Goal: Task Accomplishment & Management: Manage account settings

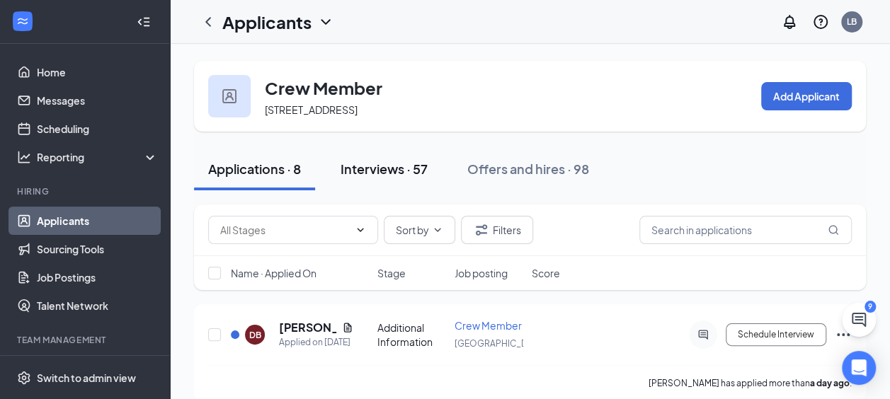
click at [375, 174] on div "Interviews · 57" at bounding box center [383, 169] width 87 height 18
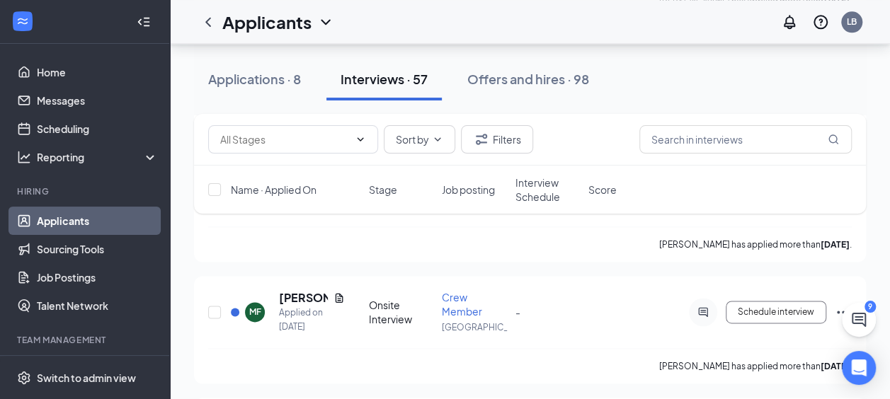
scroll to position [901, 0]
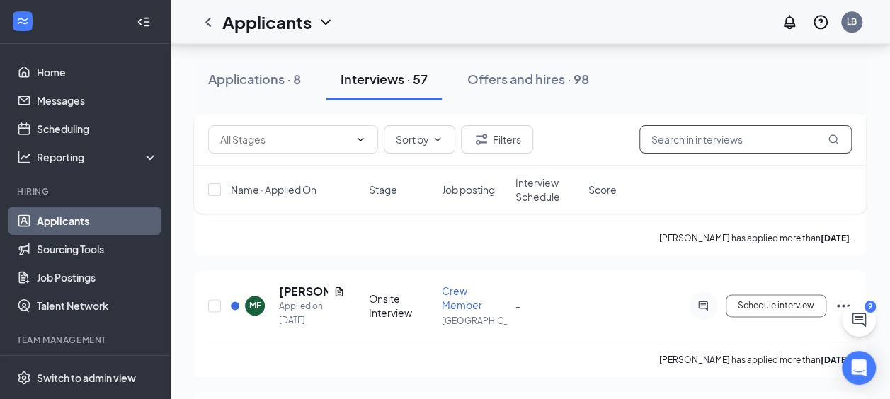
click at [679, 133] on input "text" at bounding box center [745, 139] width 212 height 28
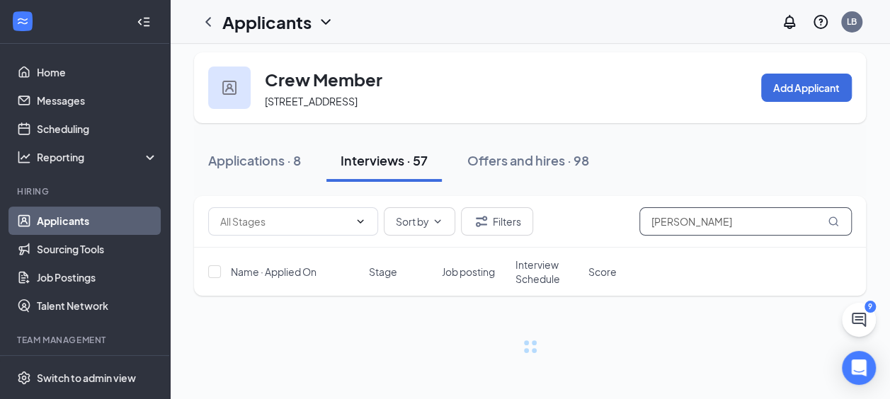
click at [835, 226] on icon "MagnifyingGlass" at bounding box center [832, 221] width 11 height 11
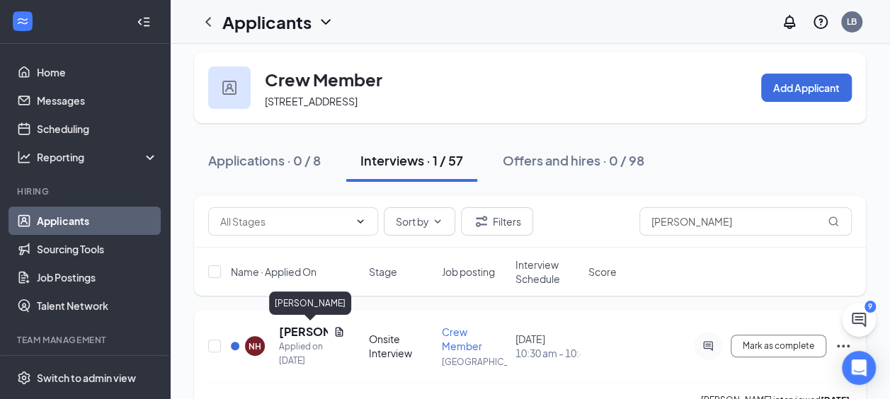
scroll to position [43, 0]
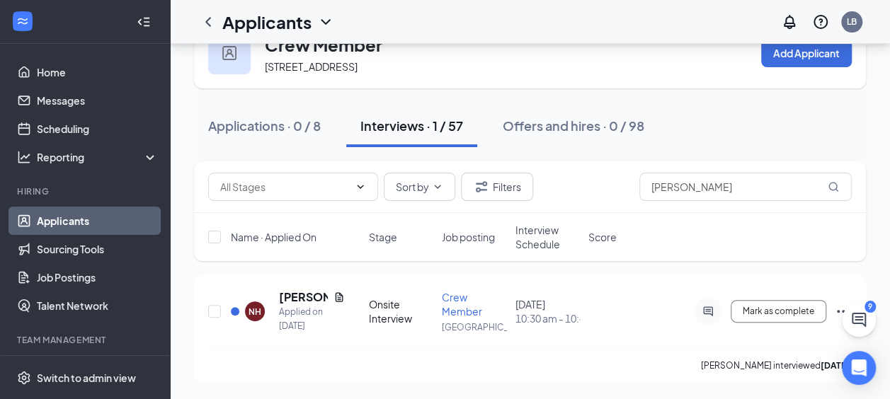
click at [401, 139] on button "Interviews · 1 / 57" at bounding box center [411, 126] width 131 height 42
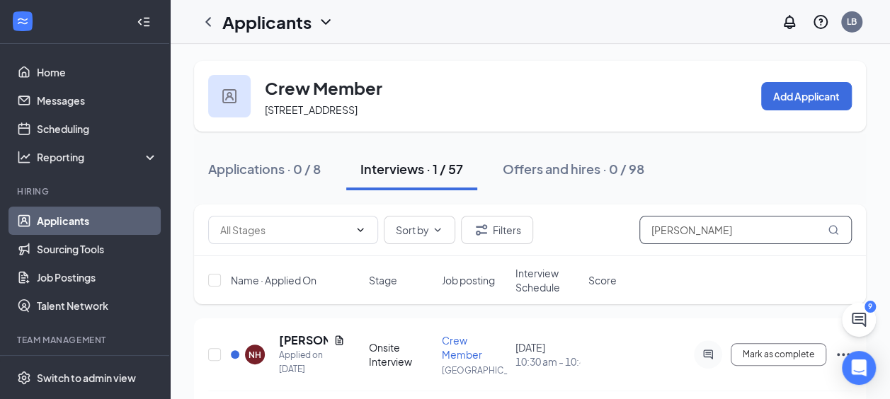
click at [711, 236] on input "[PERSON_NAME]" at bounding box center [745, 230] width 212 height 28
type input "N"
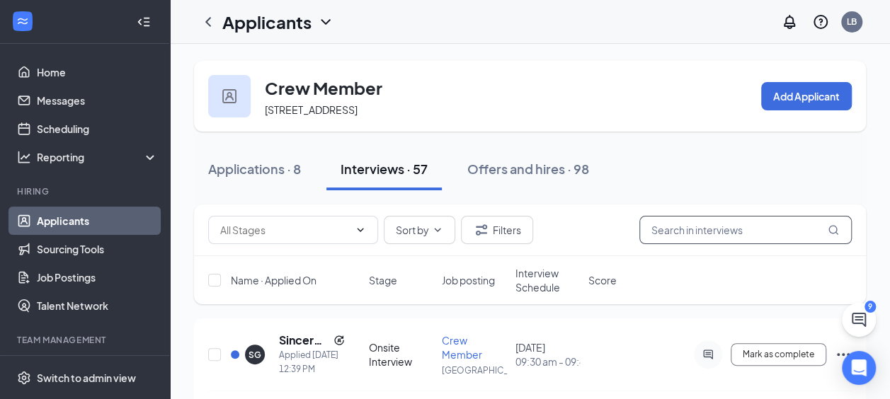
click at [711, 236] on input "text" at bounding box center [745, 230] width 212 height 28
click at [385, 161] on div "Interviews · 57" at bounding box center [383, 169] width 87 height 18
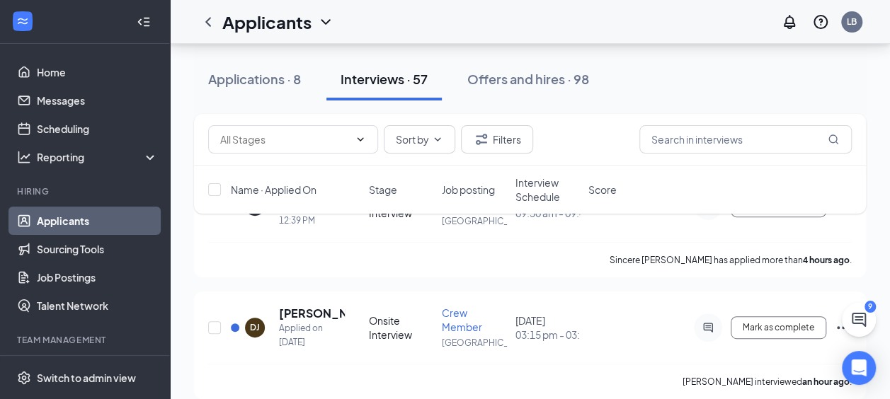
scroll to position [149, 0]
click at [239, 80] on div "Applications · 8" at bounding box center [254, 79] width 93 height 18
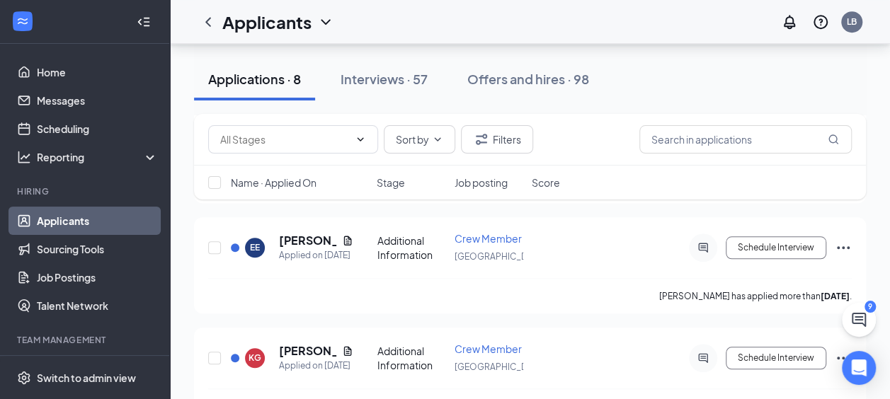
scroll to position [529, 0]
click at [89, 224] on link "Applicants" at bounding box center [97, 221] width 121 height 28
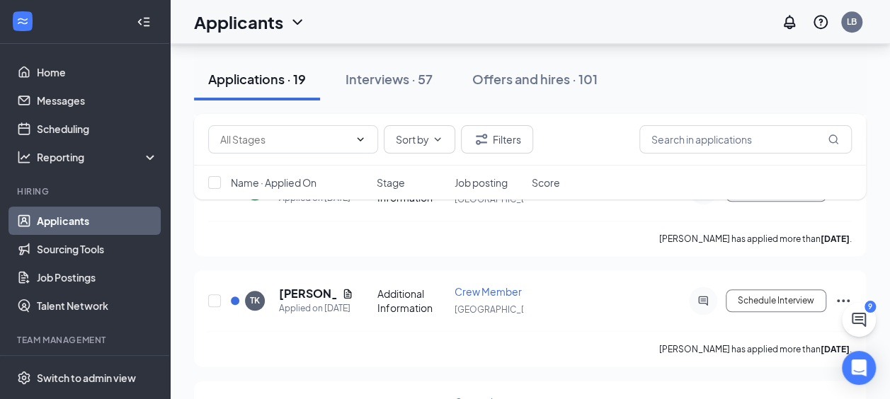
scroll to position [699, 0]
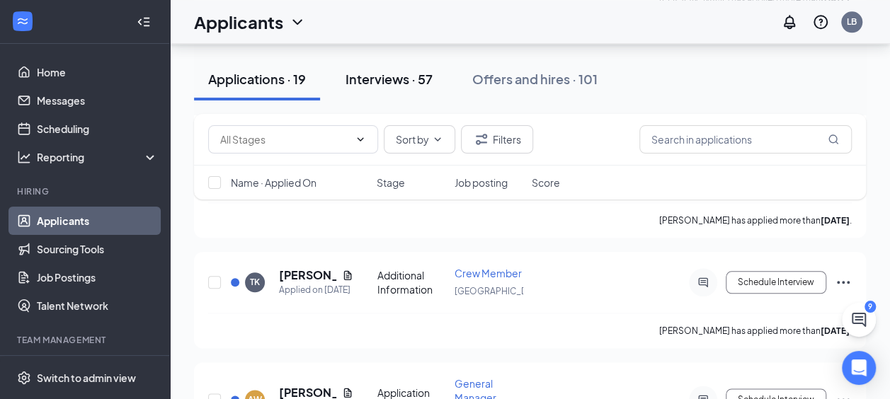
click at [379, 88] on button "Interviews · 57" at bounding box center [388, 79] width 115 height 42
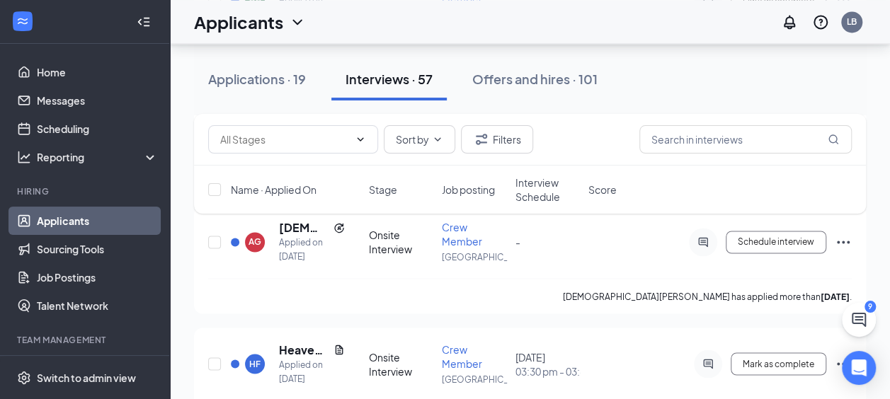
scroll to position [1074, 0]
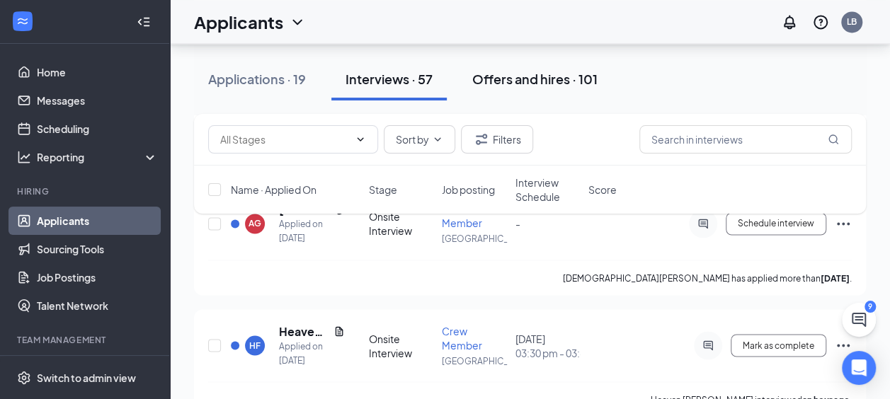
click at [521, 67] on button "Offers and hires · 101" at bounding box center [535, 79] width 154 height 42
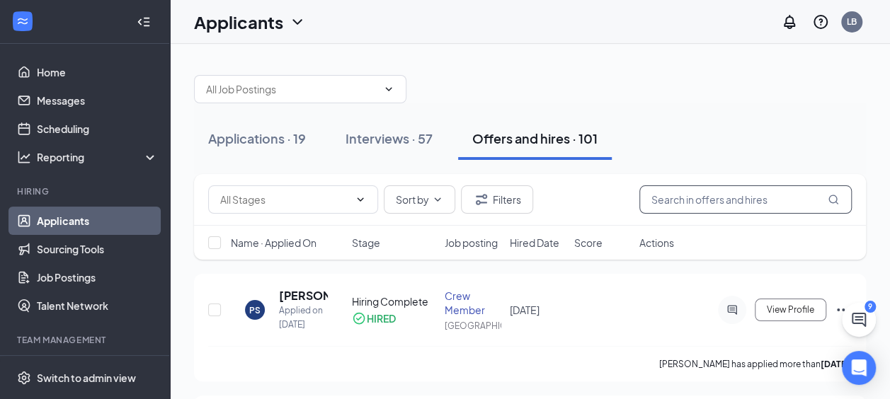
click at [681, 197] on input "text" at bounding box center [745, 199] width 212 height 28
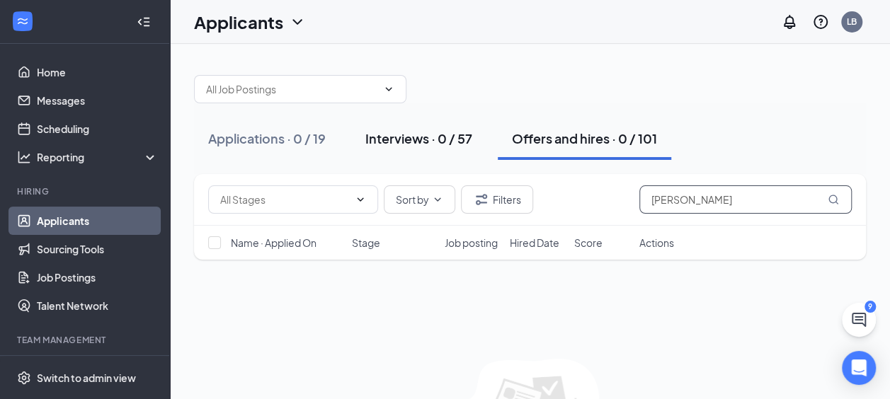
type input "[PERSON_NAME]"
click at [378, 130] on div "Interviews · 0 / 57" at bounding box center [418, 139] width 107 height 18
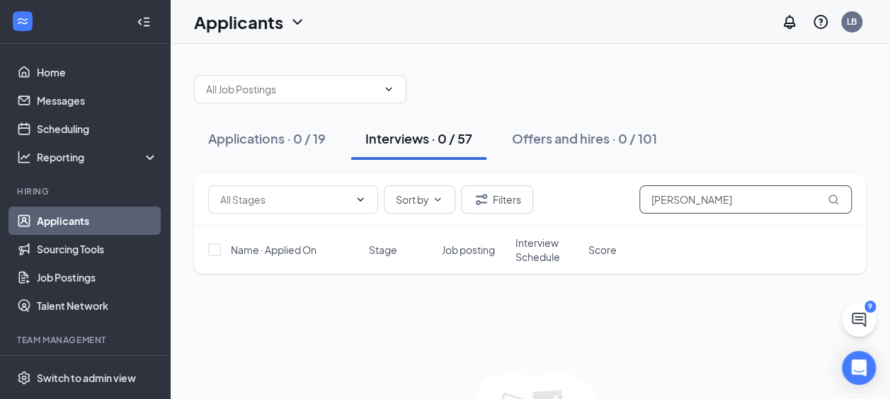
click at [832, 202] on icon "MagnifyingGlass" at bounding box center [832, 199] width 11 height 11
click at [273, 137] on div "Applications · 0 / 19" at bounding box center [266, 139] width 117 height 18
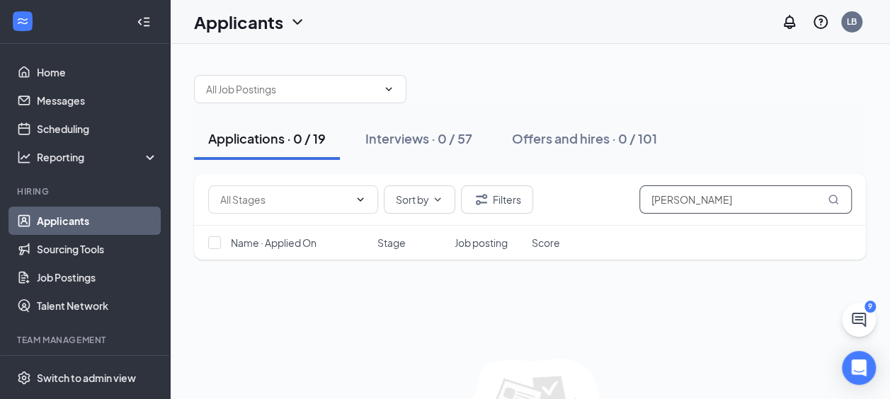
click at [834, 194] on icon "MagnifyingGlass" at bounding box center [832, 199] width 11 height 11
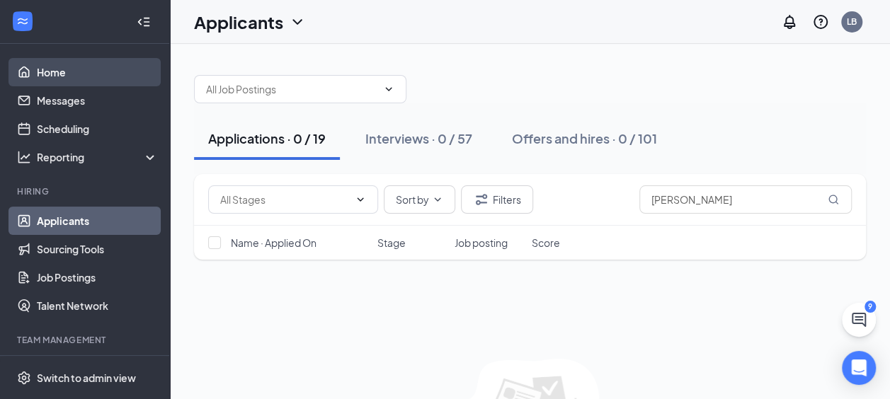
click at [56, 69] on link "Home" at bounding box center [97, 72] width 121 height 28
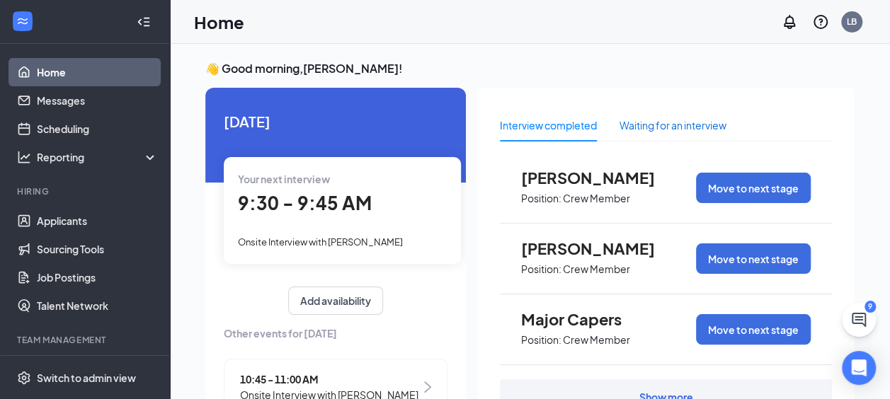
click at [674, 129] on div "Waiting for an interview" at bounding box center [672, 125] width 107 height 16
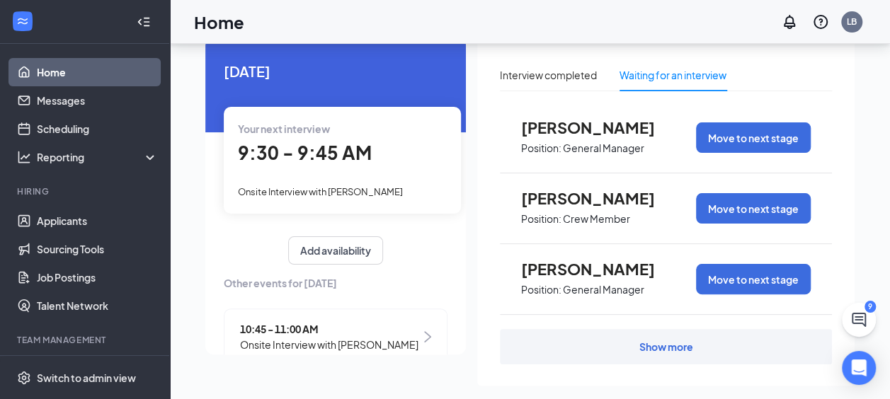
scroll to position [71, 0]
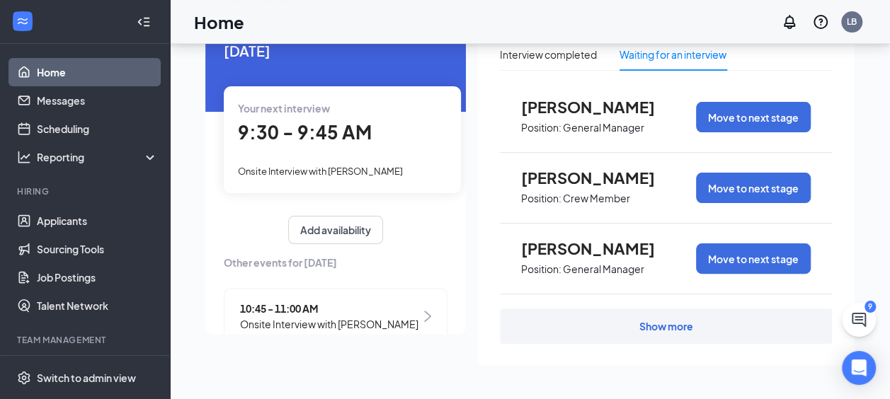
click at [648, 333] on div "Show more" at bounding box center [666, 326] width 54 height 14
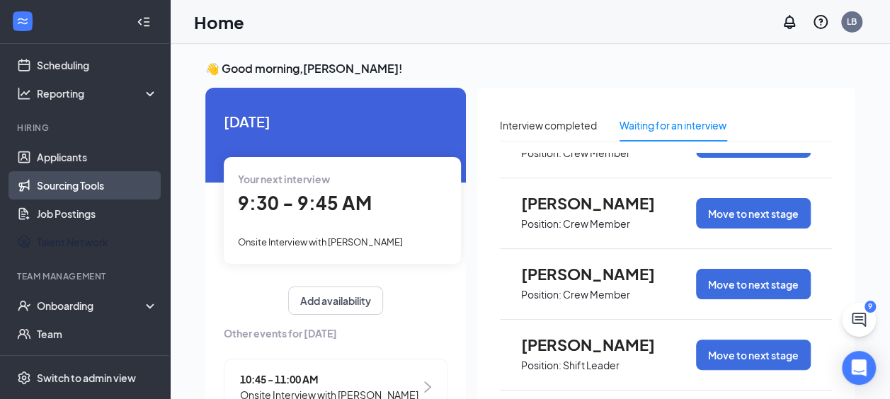
scroll to position [67, 0]
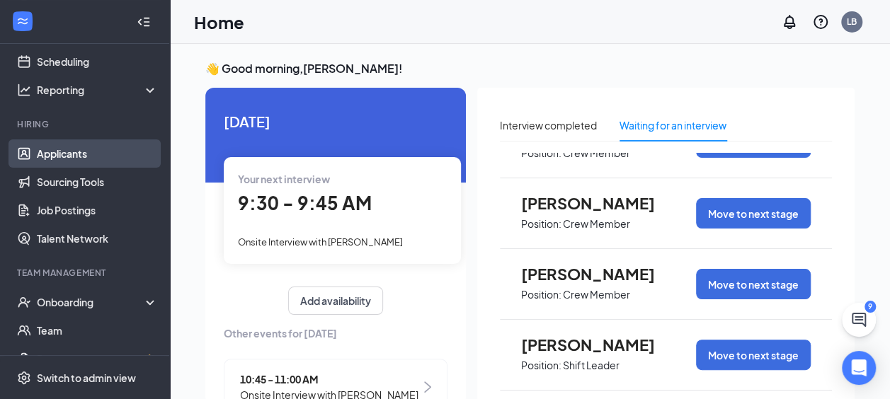
click at [72, 154] on link "Applicants" at bounding box center [97, 153] width 121 height 28
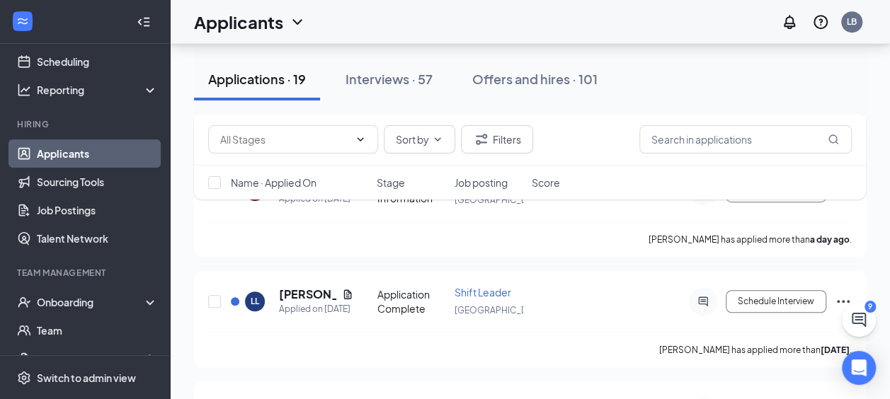
scroll to position [340, 0]
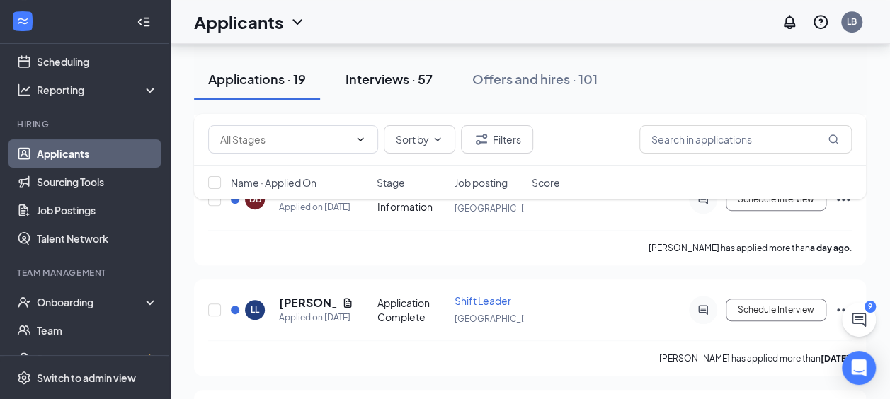
click at [381, 84] on div "Interviews · 57" at bounding box center [388, 79] width 87 height 18
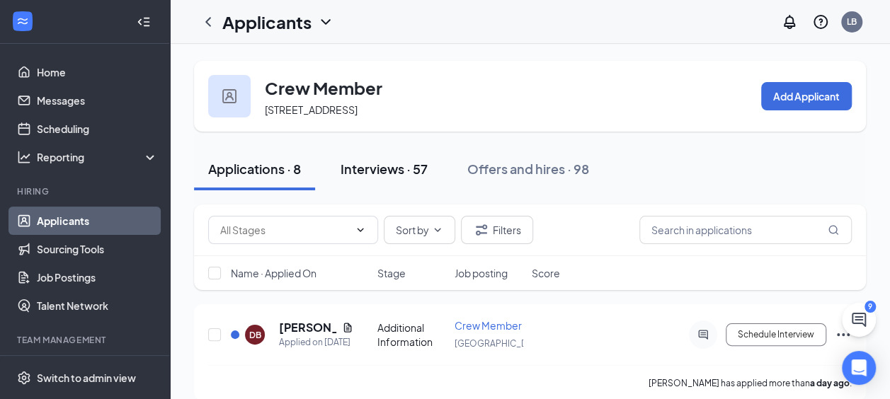
click at [371, 170] on div "Interviews · 57" at bounding box center [383, 169] width 87 height 18
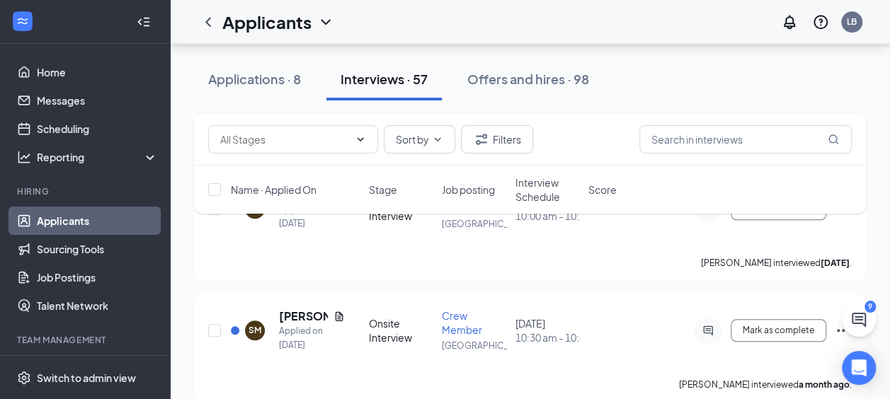
scroll to position [5988, 0]
click at [512, 76] on div "Offers and hires · 98" at bounding box center [528, 79] width 122 height 18
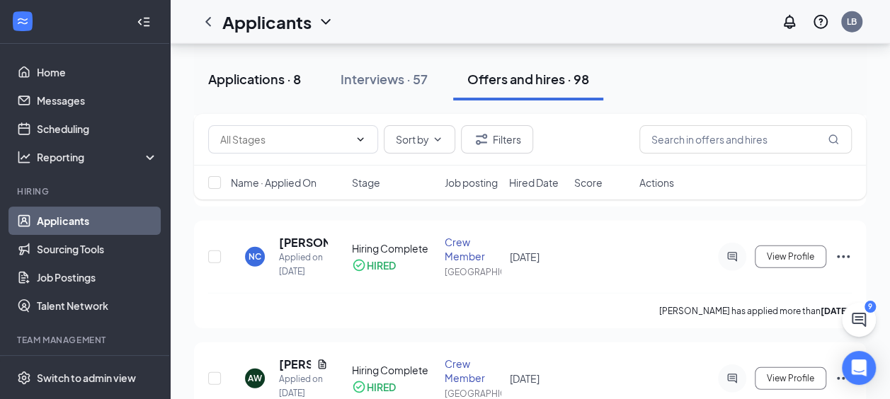
scroll to position [1912, 0]
click at [391, 78] on div "Interviews · 57" at bounding box center [383, 79] width 87 height 18
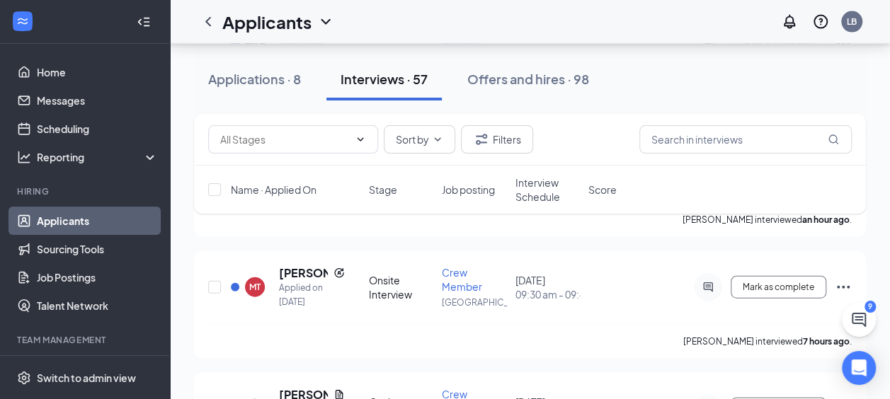
scroll to position [1530, 0]
click at [246, 86] on div "Applications · 8" at bounding box center [254, 79] width 93 height 18
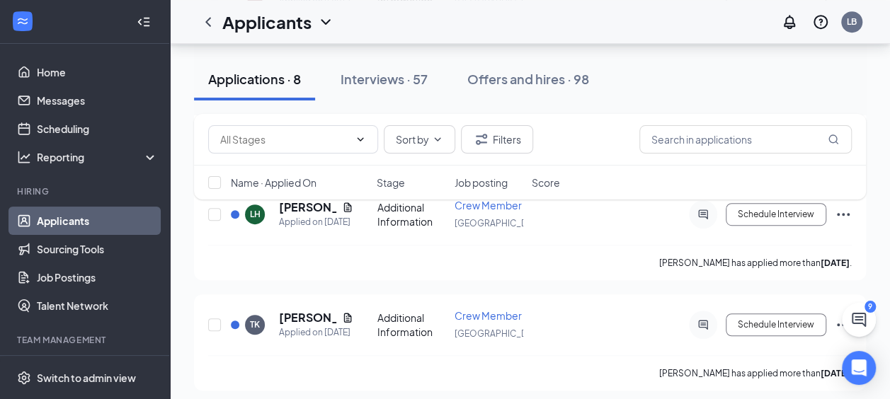
scroll to position [348, 0]
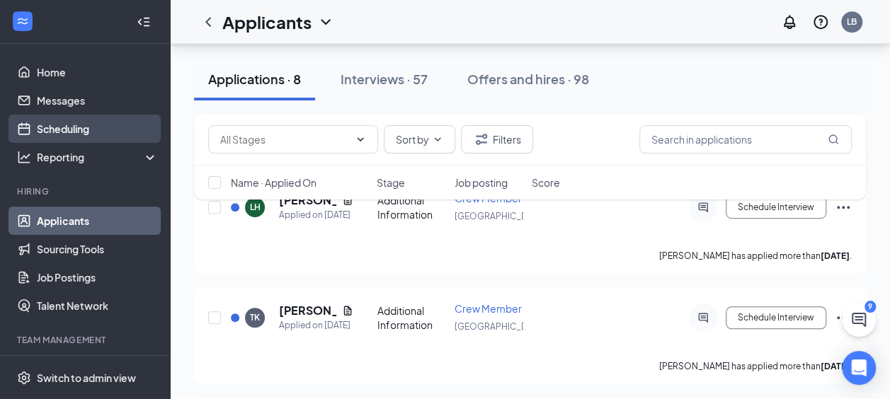
click at [78, 122] on link "Scheduling" at bounding box center [97, 129] width 121 height 28
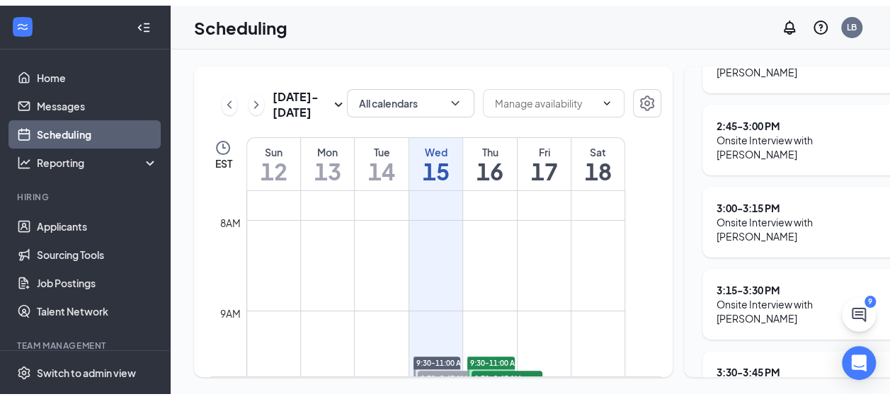
scroll to position [423, 0]
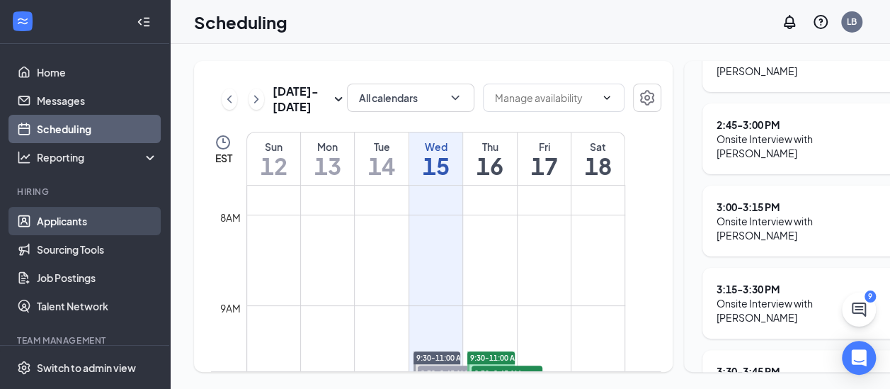
click at [71, 231] on link "Applicants" at bounding box center [97, 221] width 121 height 28
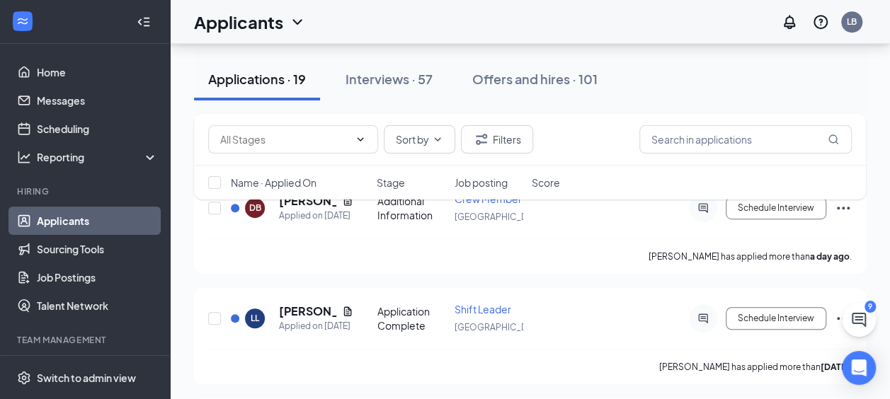
scroll to position [330, 0]
click at [51, 229] on link "Applicants" at bounding box center [97, 221] width 121 height 28
click at [402, 75] on div "Interviews · 57" at bounding box center [388, 79] width 87 height 18
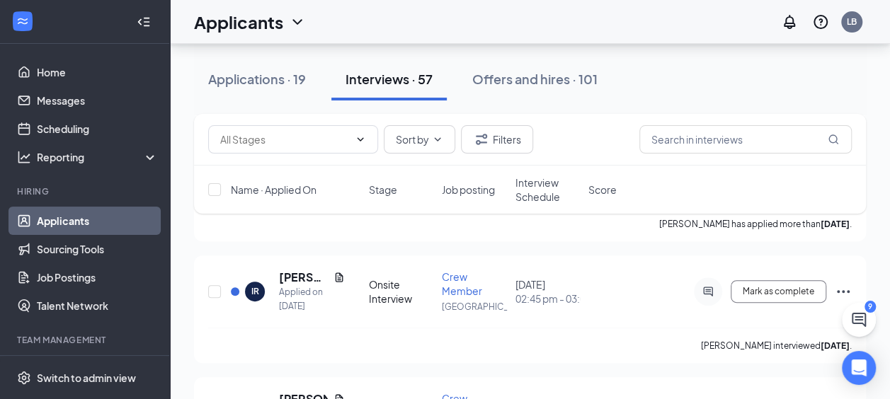
scroll to position [2875, 0]
